Goal: Information Seeking & Learning: Learn about a topic

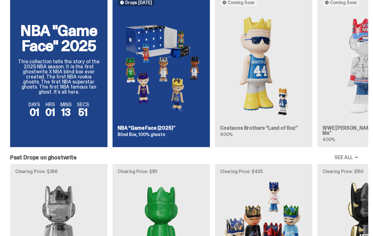
scroll to position [419, 0]
click at [199, 126] on article "Drops [DATE] NBA “Game Face (2025)” Blind Box, 100% ghosts" at bounding box center [160, 70] width 97 height 153
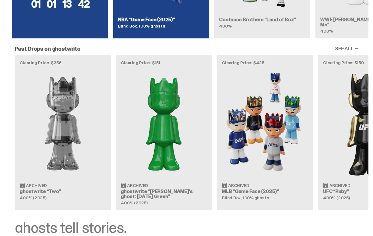
scroll to position [530, 0]
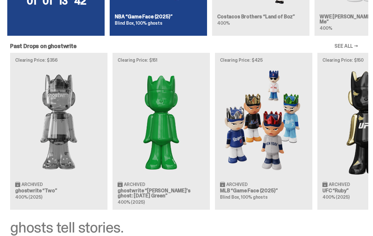
click at [287, 114] on img at bounding box center [263, 121] width 87 height 109
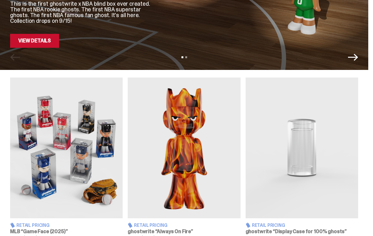
scroll to position [145, 0]
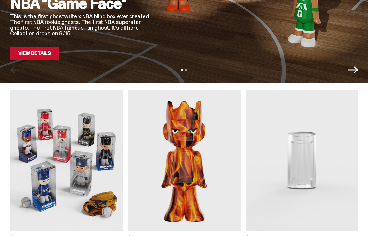
click at [54, 118] on img at bounding box center [66, 160] width 112 height 141
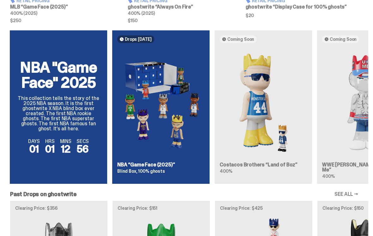
scroll to position [383, 0]
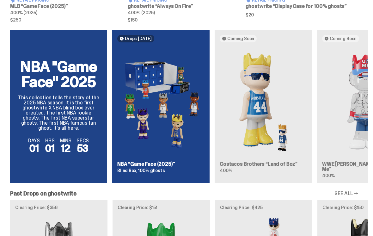
click at [370, 129] on img at bounding box center [365, 101] width 87 height 109
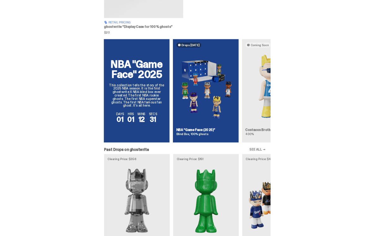
scroll to position [382, 0]
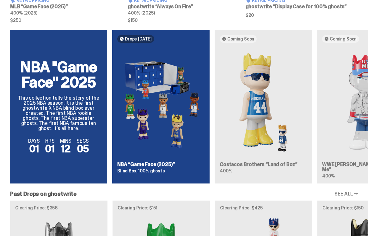
click at [157, 108] on img at bounding box center [160, 102] width 87 height 109
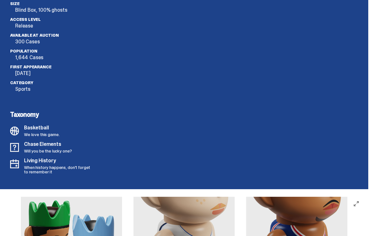
scroll to position [1782, 0]
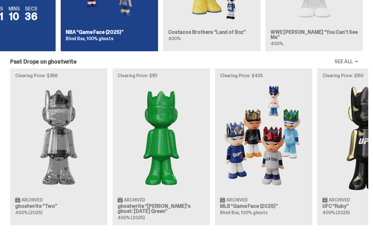
scroll to position [514, 0]
click at [288, 111] on img at bounding box center [263, 137] width 87 height 109
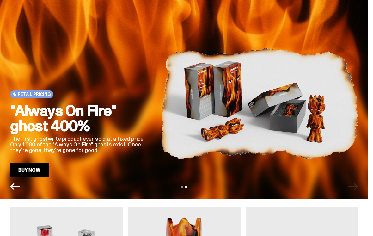
scroll to position [28, 0]
click at [29, 107] on h2 ""Always On Fire" ghost 400%" at bounding box center [80, 118] width 141 height 30
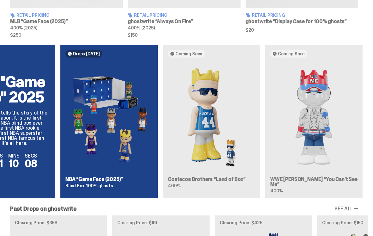
scroll to position [0, 52]
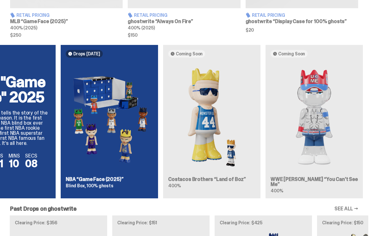
click at [249, 109] on img at bounding box center [211, 117] width 87 height 109
click at [245, 146] on img at bounding box center [211, 117] width 87 height 109
click at [215, 149] on img at bounding box center [211, 117] width 87 height 109
click at [211, 157] on img at bounding box center [211, 117] width 87 height 109
click at [213, 150] on img at bounding box center [211, 117] width 87 height 109
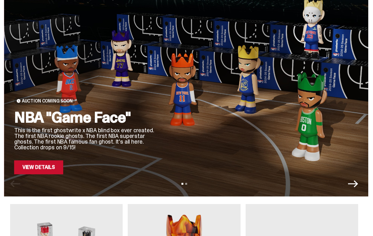
scroll to position [31, 0]
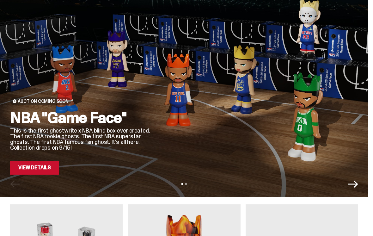
click at [306, 107] on div at bounding box center [259, 101] width 197 height 148
click at [19, 167] on link "View Details" at bounding box center [34, 168] width 49 height 14
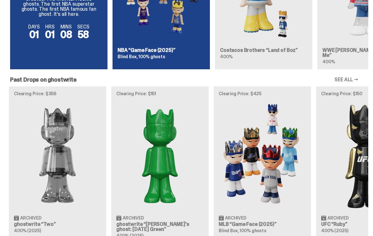
scroll to position [497, 0]
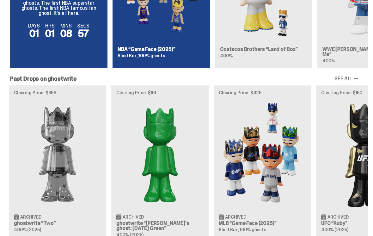
click at [292, 123] on img at bounding box center [262, 154] width 87 height 109
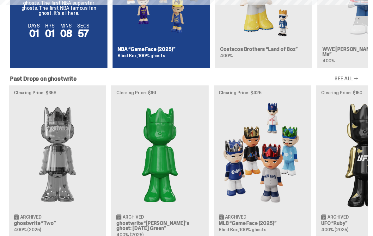
scroll to position [497, 0]
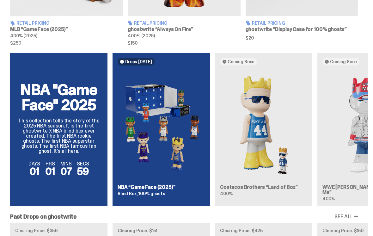
scroll to position [360, 0]
click at [185, 152] on img at bounding box center [161, 124] width 87 height 109
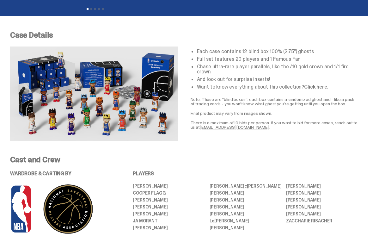
scroll to position [210, 0]
